Goal: Task Accomplishment & Management: Use online tool/utility

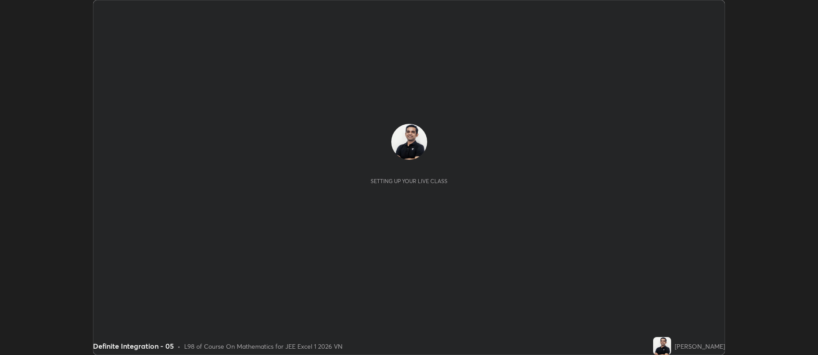
scroll to position [355, 818]
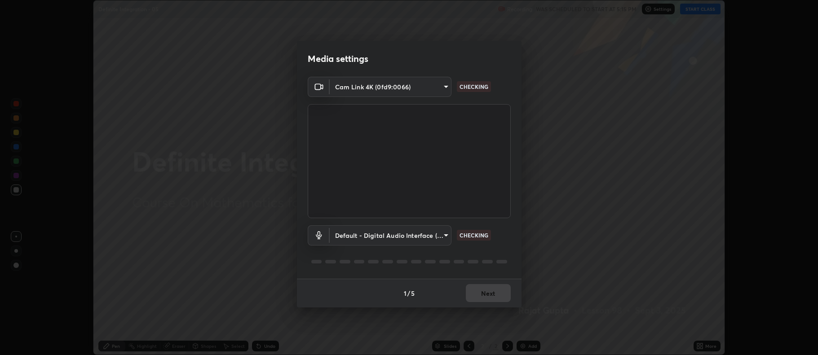
type input "d6c39eeabe7318bacf17c9ba2242e315c077d1d31a753c96b16338144a76ca98"
type input "default"
click at [482, 293] on button "Next" at bounding box center [488, 293] width 45 height 18
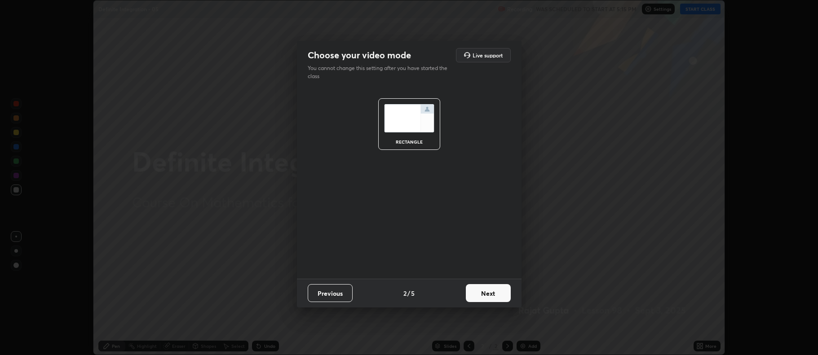
click at [479, 295] on button "Next" at bounding box center [488, 293] width 45 height 18
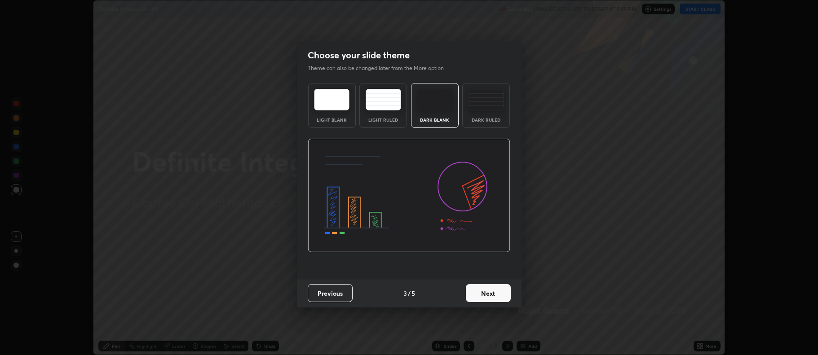
click at [478, 292] on button "Next" at bounding box center [488, 293] width 45 height 18
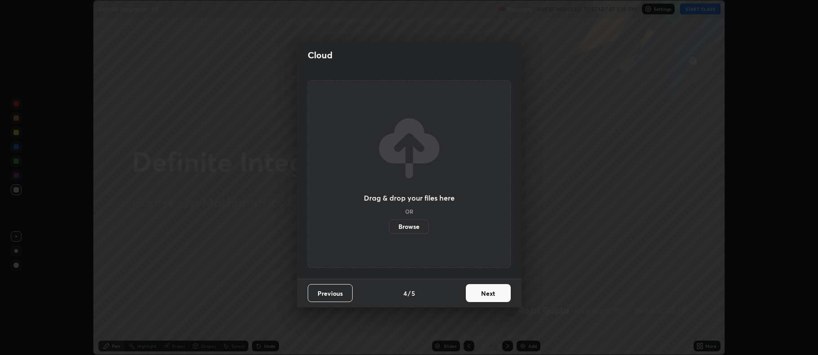
click at [479, 293] on button "Next" at bounding box center [488, 293] width 45 height 18
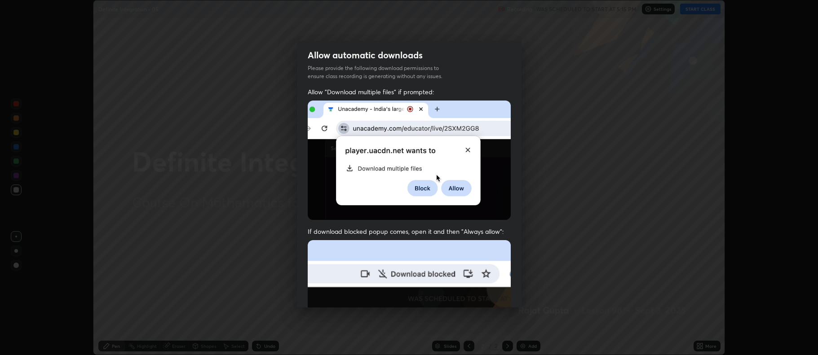
click at [479, 295] on img at bounding box center [409, 338] width 203 height 196
click at [477, 293] on img at bounding box center [409, 338] width 203 height 196
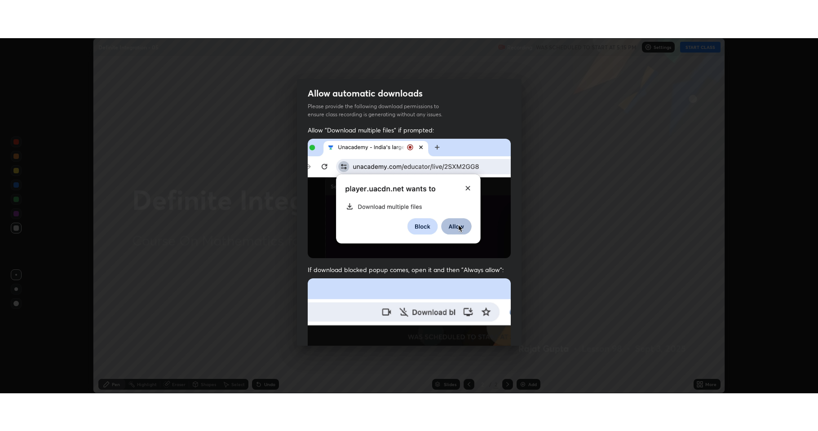
scroll to position [182, 0]
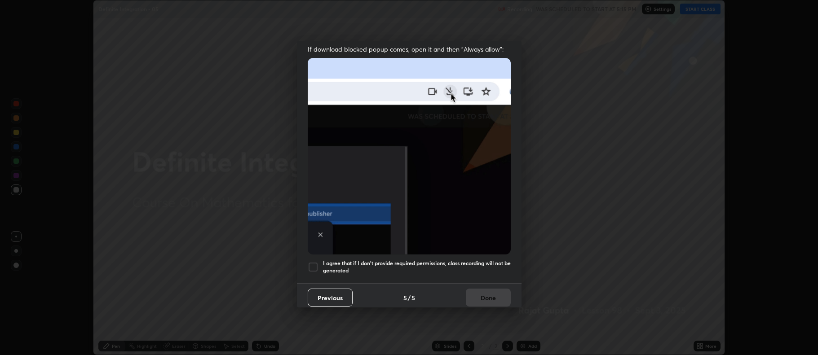
click at [376, 254] on div "Allow "Download multiple files" if prompted: If download blocked popup comes, o…" at bounding box center [409, 94] width 225 height 378
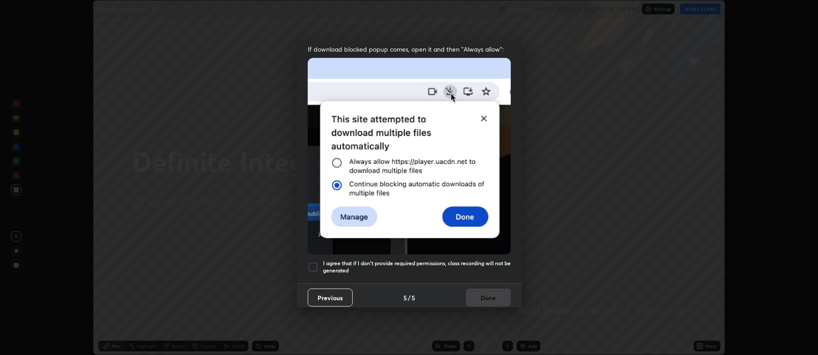
click at [366, 263] on h5 "I agree that if I don't provide required permissions, class recording will not …" at bounding box center [417, 267] width 188 height 14
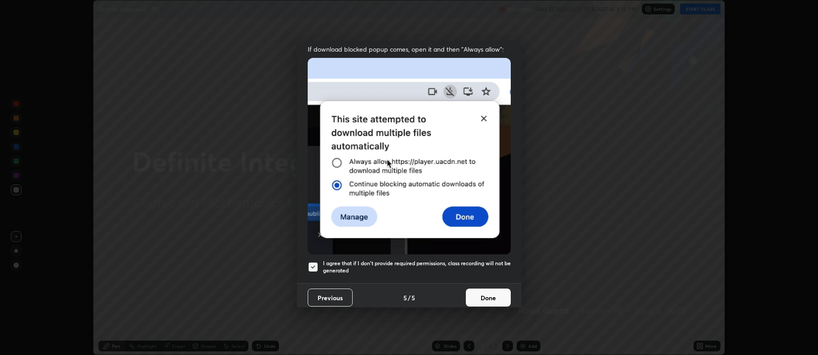
click at [471, 295] on button "Done" at bounding box center [488, 298] width 45 height 18
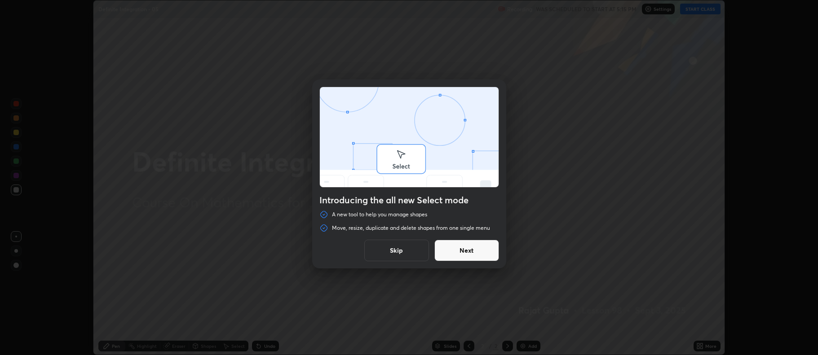
click at [403, 253] on button "Skip" at bounding box center [396, 251] width 65 height 22
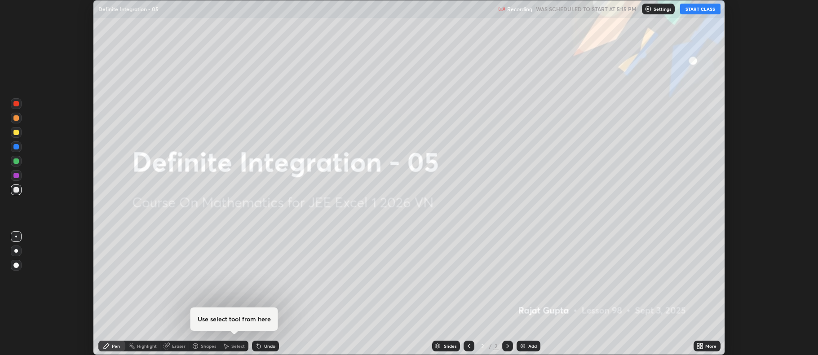
click at [524, 351] on div "Add" at bounding box center [529, 346] width 24 height 11
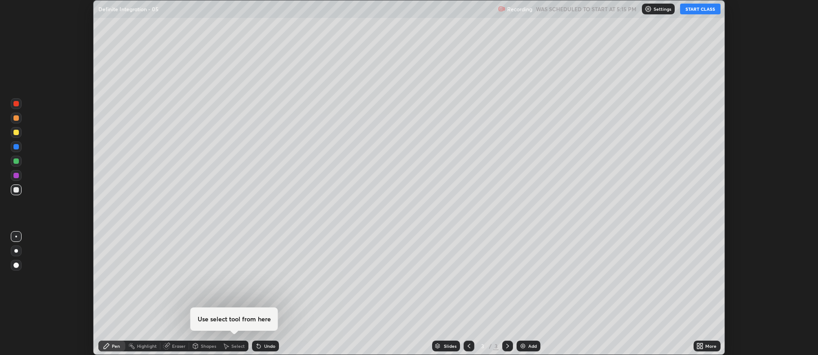
click at [694, 9] on button "START CLASS" at bounding box center [700, 9] width 40 height 11
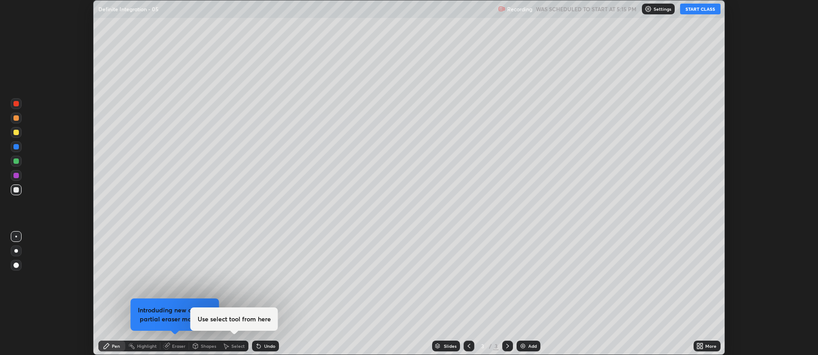
click at [708, 345] on div "More" at bounding box center [711, 346] width 11 height 4
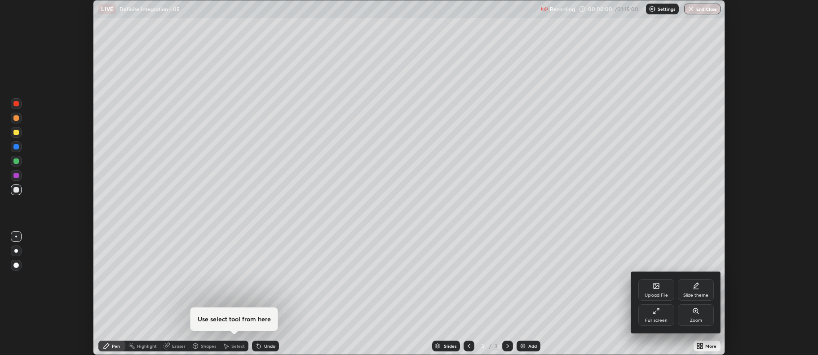
click at [654, 316] on div "Full screen" at bounding box center [657, 316] width 36 height 22
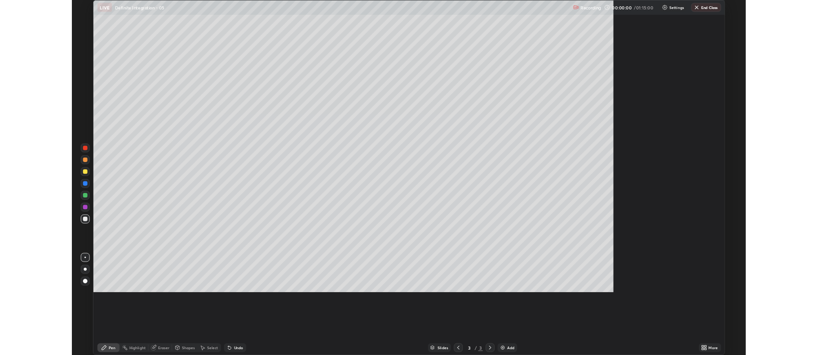
scroll to position [431, 818]
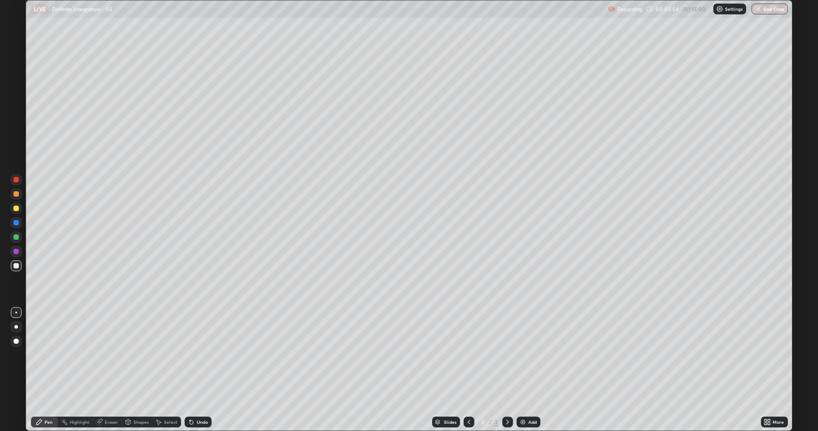
click at [106, 355] on div "Eraser" at bounding box center [111, 422] width 13 height 4
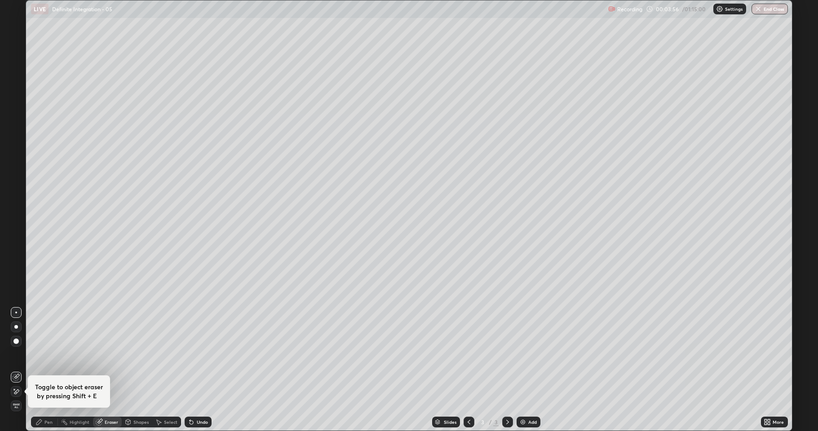
click at [36, 355] on icon at bounding box center [38, 422] width 7 height 7
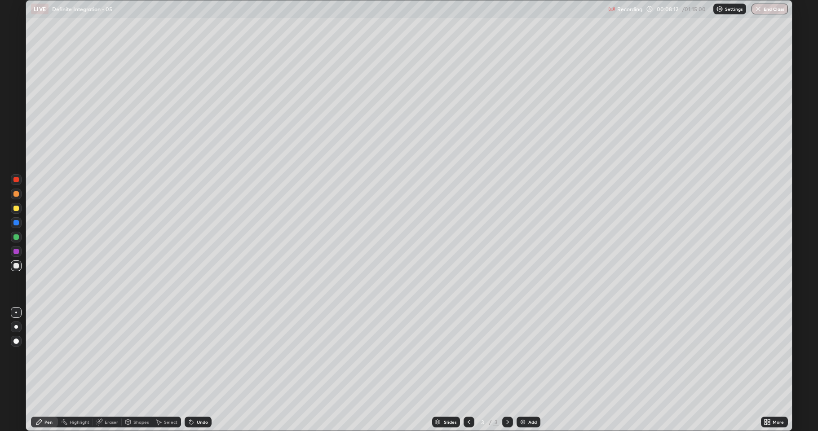
click at [101, 355] on icon at bounding box center [100, 421] width 5 height 4
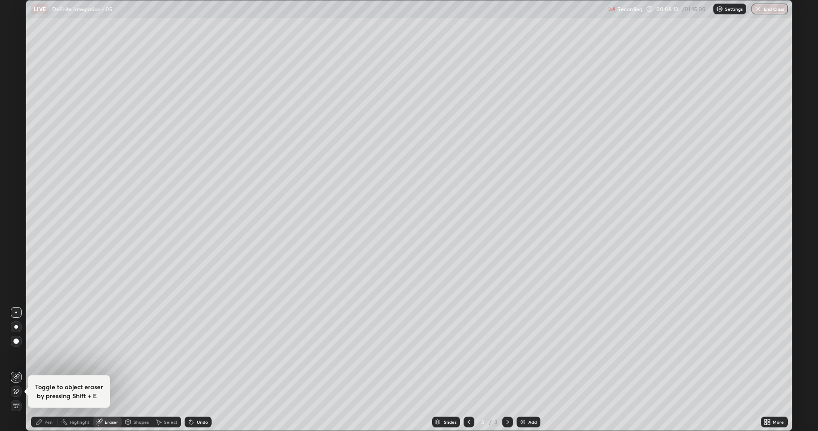
click at [14, 355] on icon at bounding box center [14, 389] width 1 height 1
click at [36, 355] on icon at bounding box center [38, 422] width 7 height 7
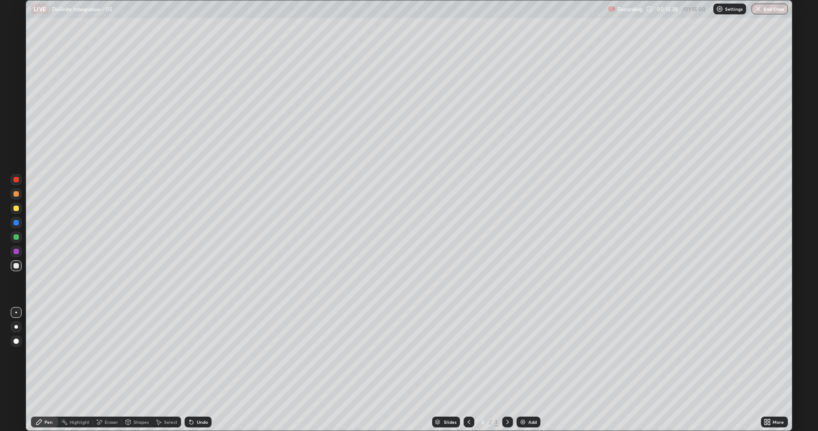
click at [521, 355] on img at bounding box center [522, 422] width 7 height 7
click at [106, 355] on div "Eraser" at bounding box center [111, 422] width 13 height 4
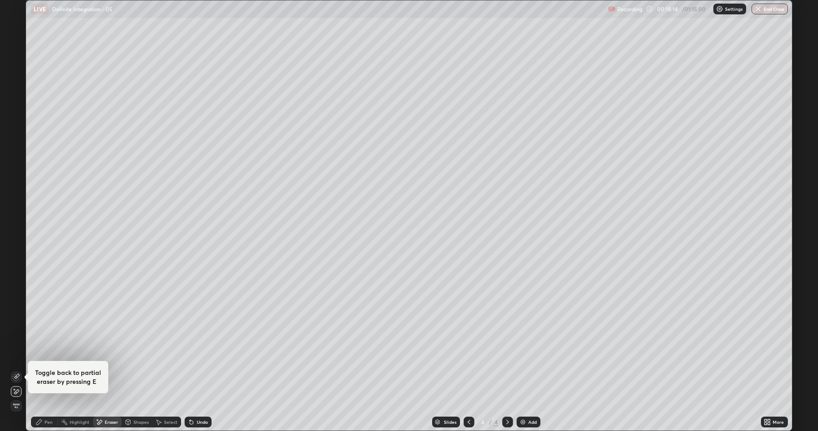
click at [50, 355] on div "Pen" at bounding box center [44, 422] width 27 height 11
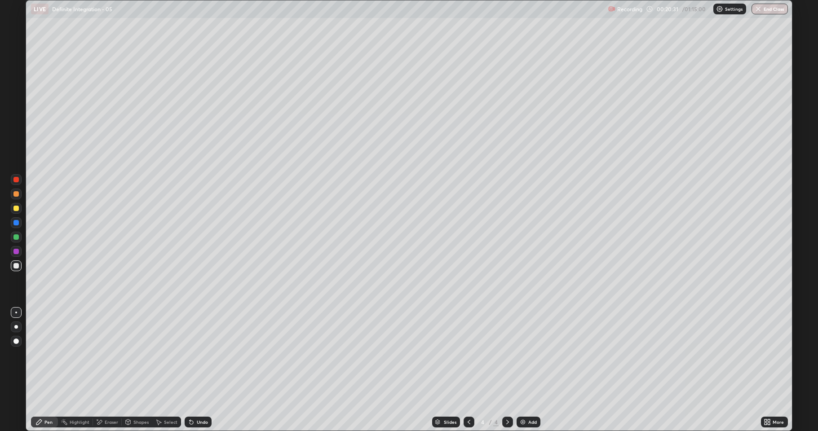
click at [195, 355] on div "Undo" at bounding box center [198, 422] width 27 height 11
click at [525, 355] on div "Add" at bounding box center [529, 422] width 24 height 11
click at [109, 355] on div "Eraser" at bounding box center [111, 422] width 13 height 4
click at [39, 355] on div "Pen" at bounding box center [44, 422] width 27 height 11
click at [105, 355] on div "Eraser" at bounding box center [107, 422] width 29 height 11
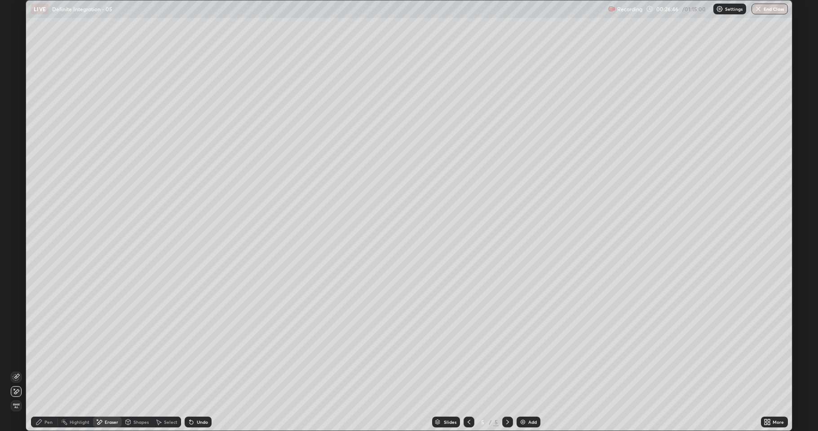
click at [39, 355] on icon at bounding box center [38, 422] width 7 height 7
click at [194, 355] on div "Undo" at bounding box center [198, 422] width 27 height 11
click at [527, 355] on div "Add" at bounding box center [529, 422] width 24 height 11
click at [200, 355] on div "Undo" at bounding box center [202, 422] width 11 height 4
click at [199, 355] on div "Undo" at bounding box center [202, 422] width 11 height 4
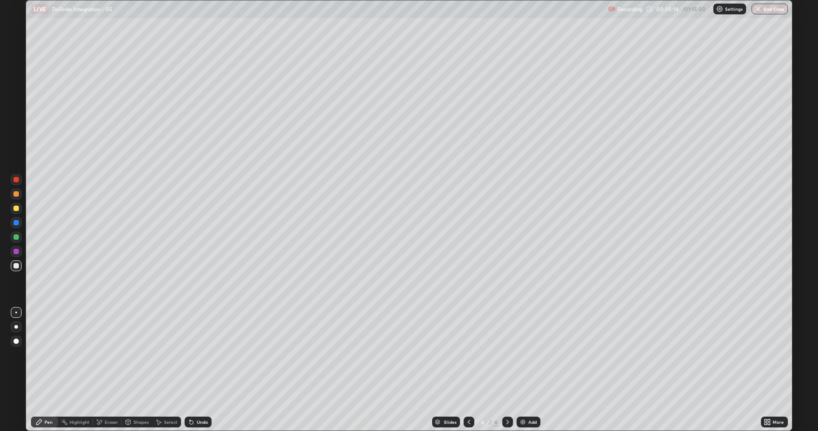
click at [199, 355] on div "Undo" at bounding box center [202, 422] width 11 height 4
click at [200, 355] on div "Undo" at bounding box center [202, 422] width 11 height 4
click at [201, 355] on div "Undo" at bounding box center [202, 422] width 11 height 4
click at [203, 355] on div "Undo" at bounding box center [202, 422] width 11 height 4
click at [527, 355] on div "Add" at bounding box center [529, 422] width 24 height 11
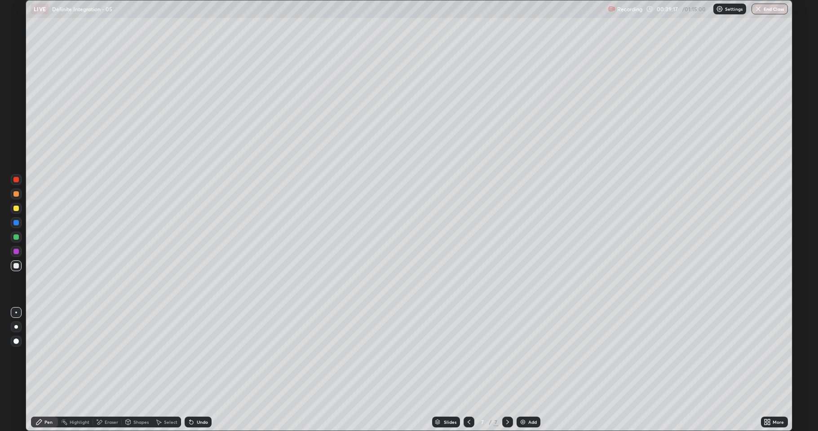
click at [528, 355] on div "Add" at bounding box center [529, 422] width 24 height 11
click at [520, 355] on img at bounding box center [522, 422] width 7 height 7
click at [197, 355] on div "Undo" at bounding box center [202, 422] width 11 height 4
click at [206, 355] on div "Undo" at bounding box center [202, 422] width 11 height 4
click at [197, 355] on div "Undo" at bounding box center [202, 422] width 11 height 4
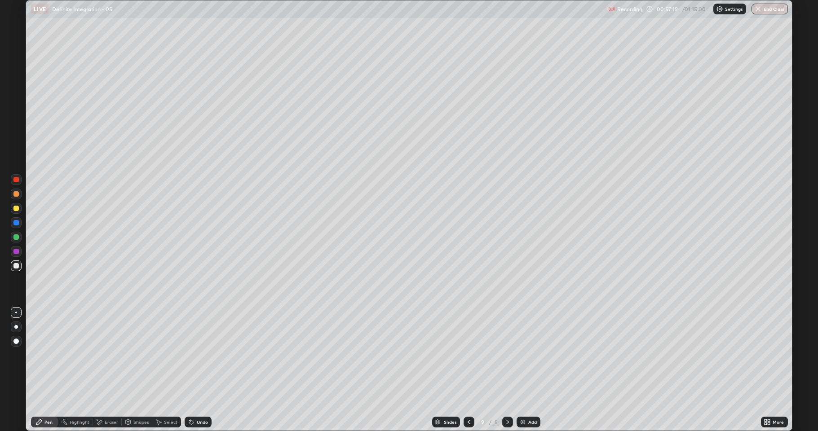
click at [532, 355] on div "Add" at bounding box center [532, 422] width 9 height 4
click at [529, 355] on div "Add" at bounding box center [533, 422] width 9 height 4
click at [203, 355] on div "Undo" at bounding box center [198, 422] width 27 height 11
click at [204, 355] on div "Undo" at bounding box center [198, 422] width 27 height 11
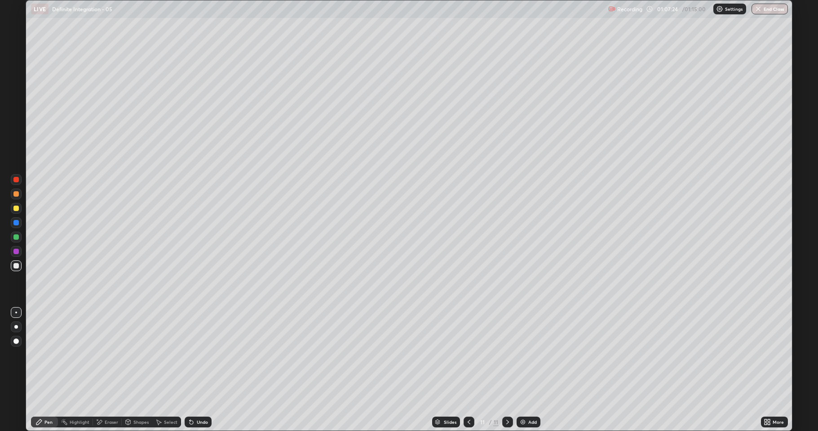
click at [528, 355] on div "Add" at bounding box center [532, 422] width 9 height 4
click at [199, 355] on div "Undo" at bounding box center [198, 422] width 27 height 11
click at [104, 355] on div "Eraser" at bounding box center [107, 422] width 29 height 11
click at [49, 355] on div "Pen" at bounding box center [48, 422] width 8 height 4
click at [204, 355] on div "Undo" at bounding box center [202, 422] width 11 height 4
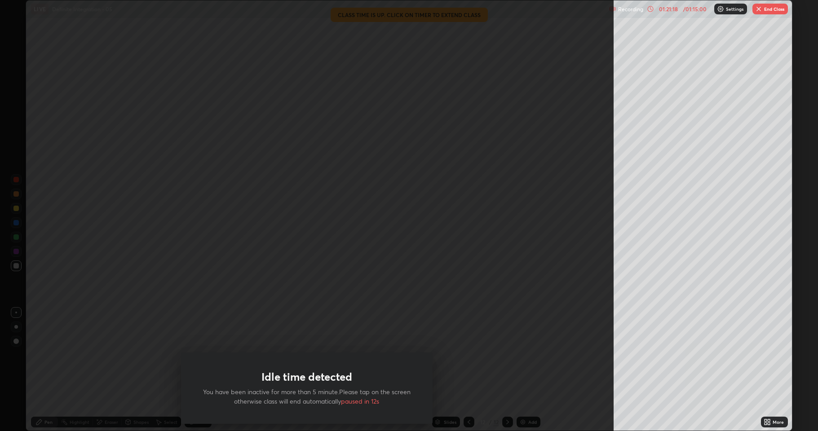
click at [769, 10] on button "End Class" at bounding box center [770, 9] width 35 height 11
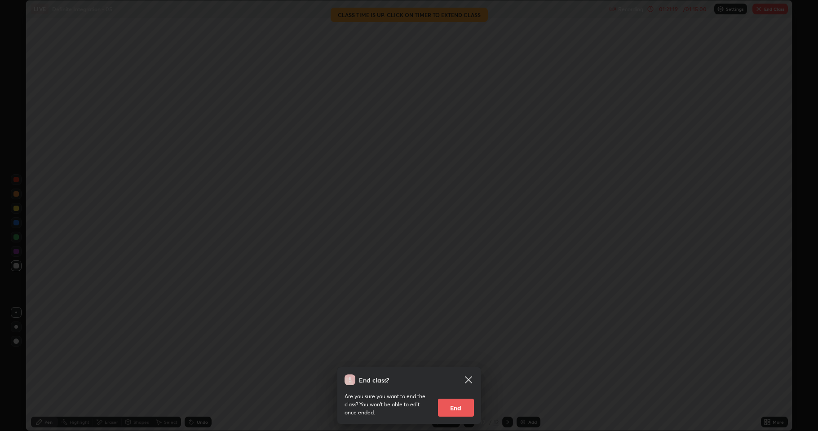
click at [466, 355] on button "End" at bounding box center [456, 408] width 36 height 18
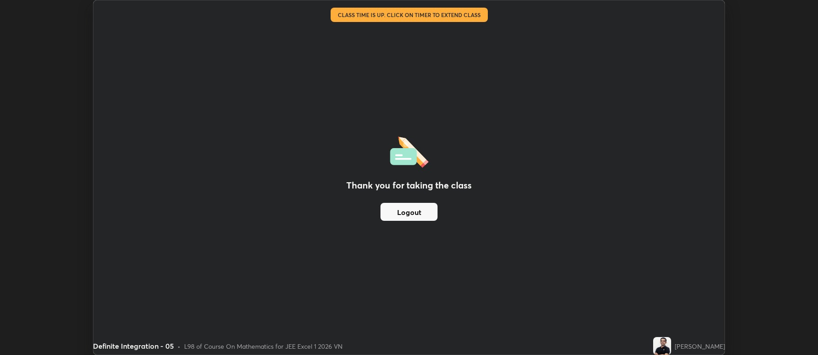
scroll to position [44581, 44118]
